Goal: Find specific page/section: Find specific page/section

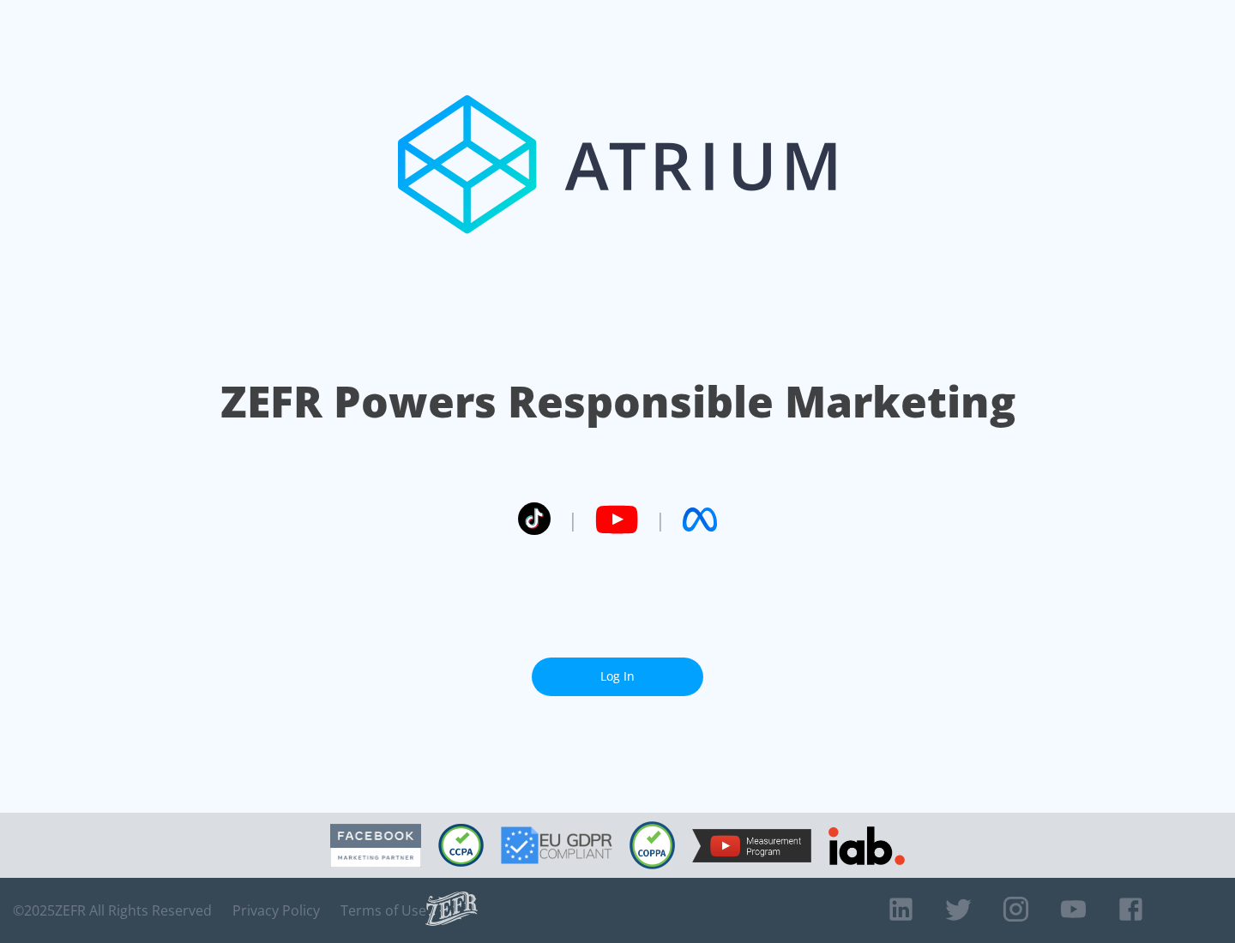
click at [617, 676] on link "Log In" at bounding box center [617, 677] width 171 height 39
